Goal: Task Accomplishment & Management: Complete application form

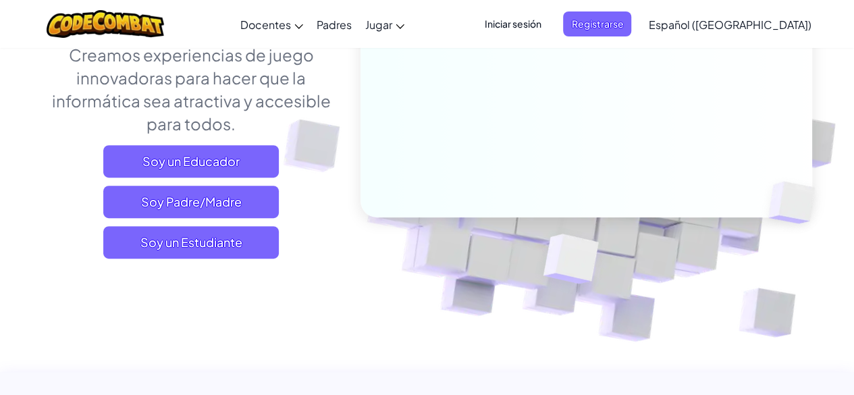
scroll to position [242, 0]
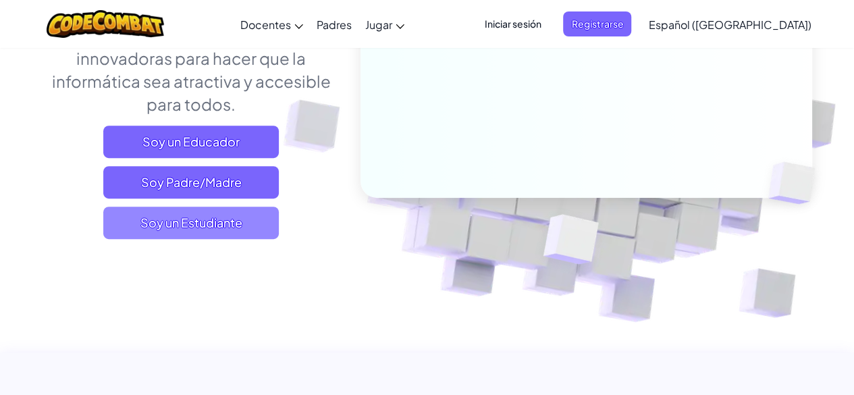
click at [231, 233] on span "Soy un Estudiante" at bounding box center [191, 223] width 176 height 32
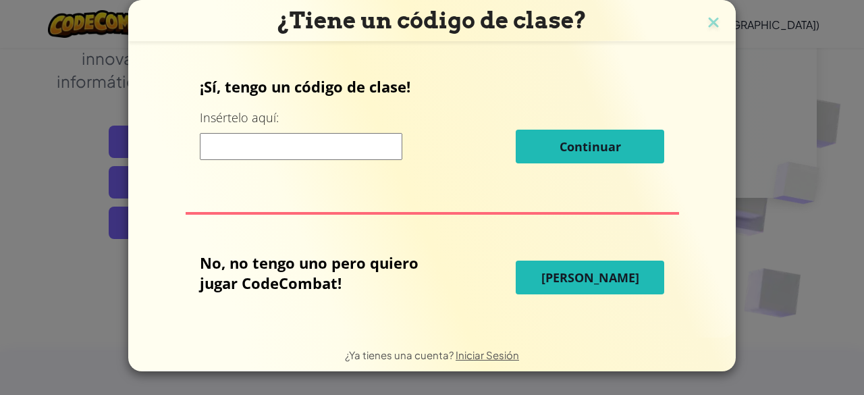
click at [373, 153] on input at bounding box center [301, 146] width 203 height 27
type input "LightMeanBook"
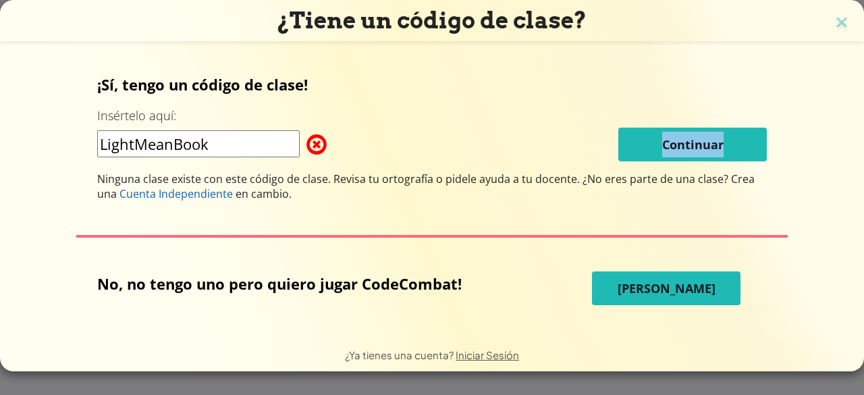
click at [563, 142] on div "LightMeanBook Continuar" at bounding box center [432, 145] width 670 height 34
click at [843, 24] on img at bounding box center [842, 24] width 18 height 20
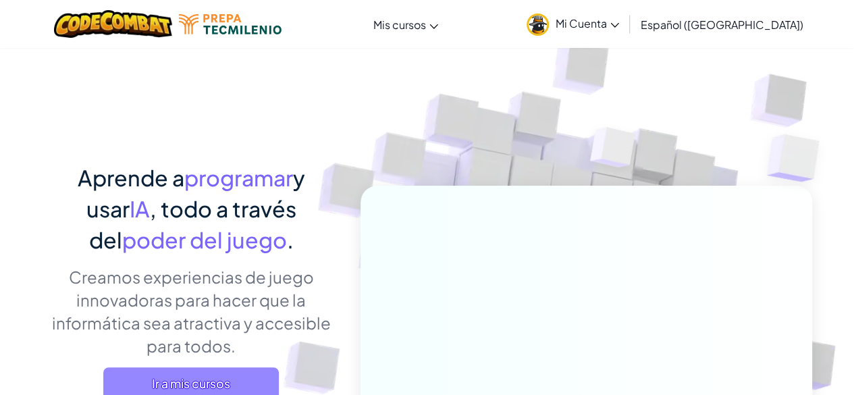
click at [209, 382] on span "Ir a mis cursos" at bounding box center [191, 383] width 176 height 32
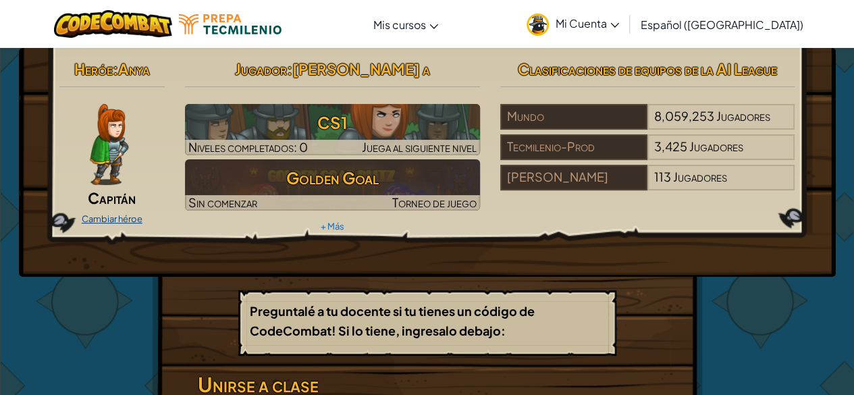
click at [122, 217] on link "Cambiar héroe" at bounding box center [112, 218] width 61 height 11
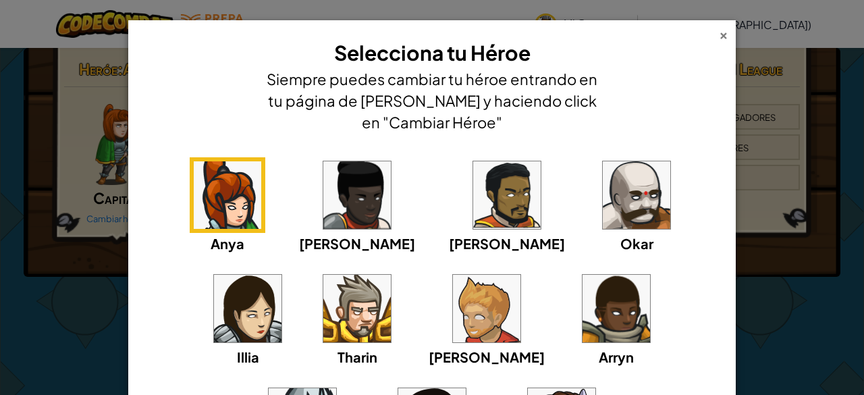
click at [721, 35] on div "×" at bounding box center [723, 33] width 9 height 14
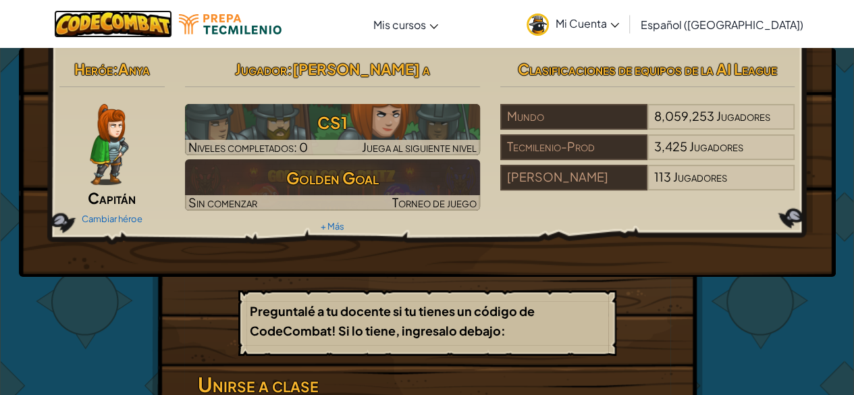
click at [126, 26] on img at bounding box center [113, 24] width 118 height 28
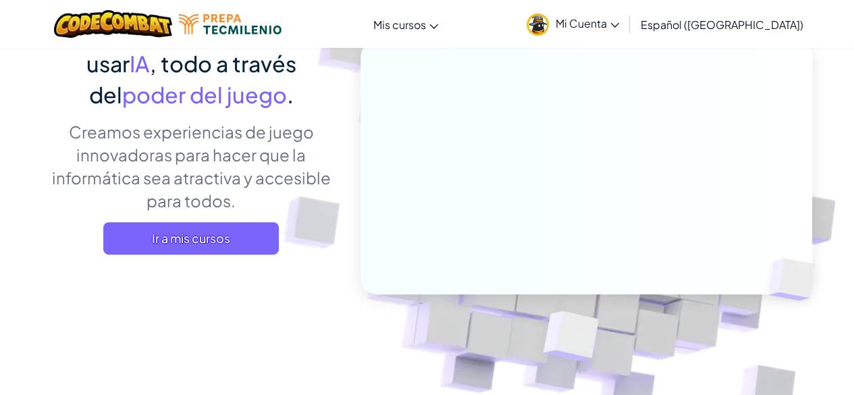
scroll to position [145, 0]
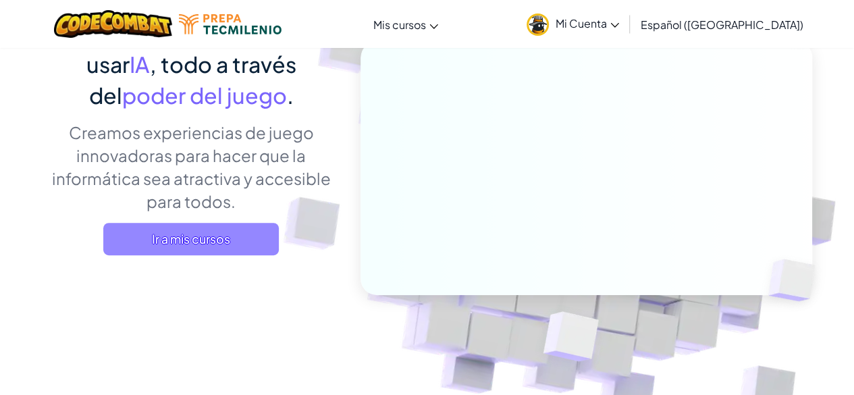
click at [209, 233] on span "Ir a mis cursos" at bounding box center [191, 239] width 176 height 32
